Goal: Communication & Community: Answer question/provide support

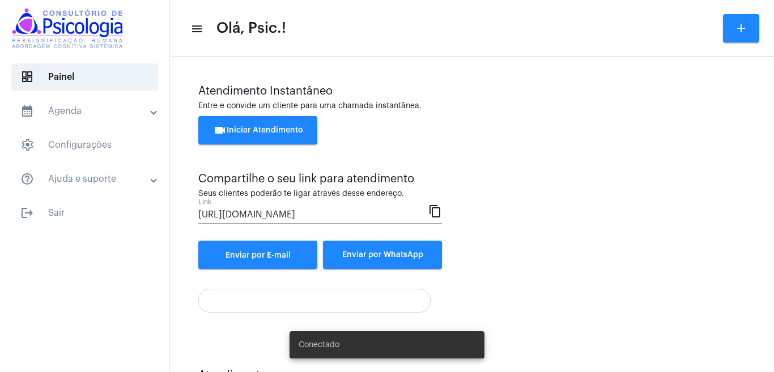
scroll to position [51, 0]
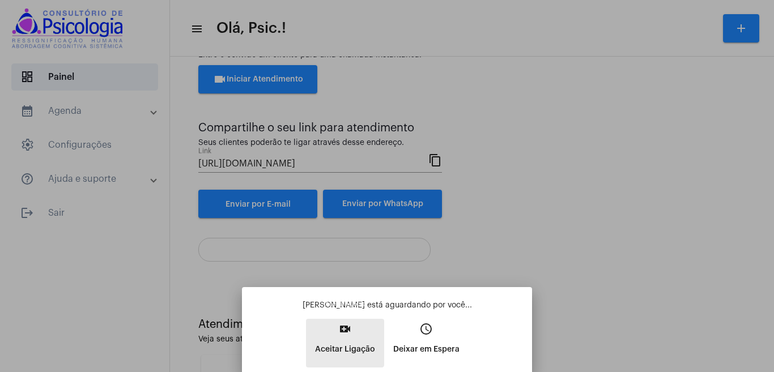
click at [333, 331] on button "video_call Aceitar Ligação" at bounding box center [345, 343] width 78 height 49
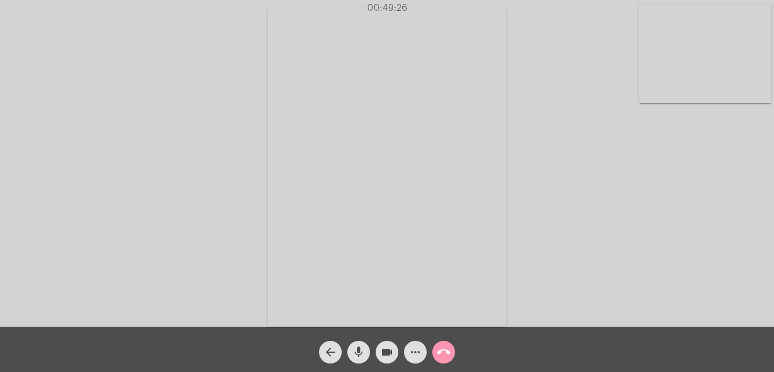
click at [441, 354] on mat-icon "call_end" at bounding box center [444, 353] width 14 height 14
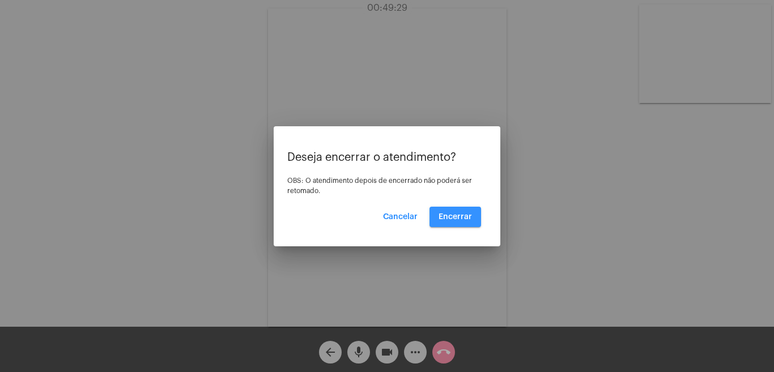
click at [460, 214] on span "Encerrar" at bounding box center [455, 217] width 33 height 8
